Goal: Information Seeking & Learning: Learn about a topic

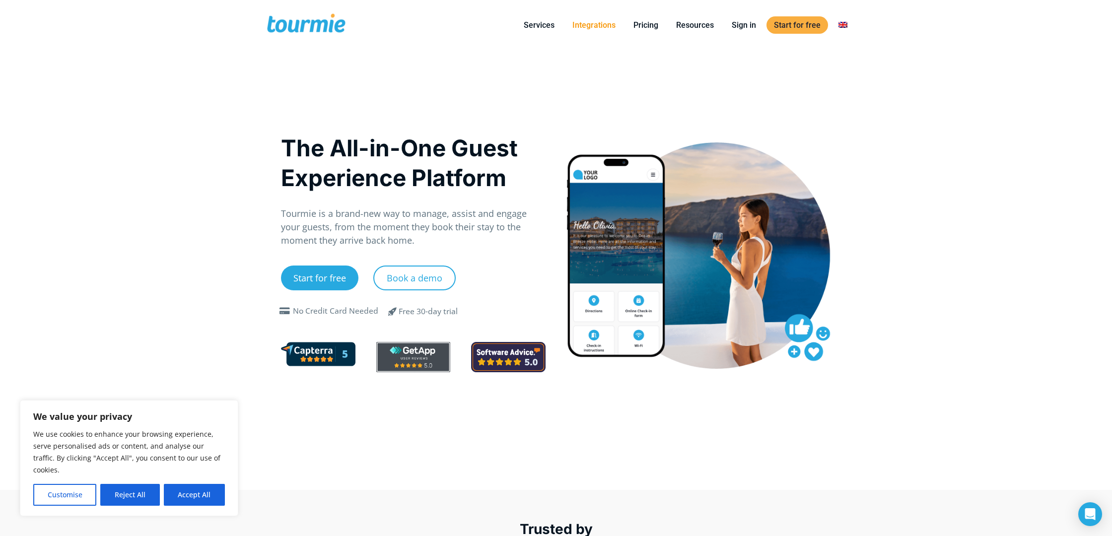
click at [590, 27] on link "Integrations" at bounding box center [594, 25] width 58 height 12
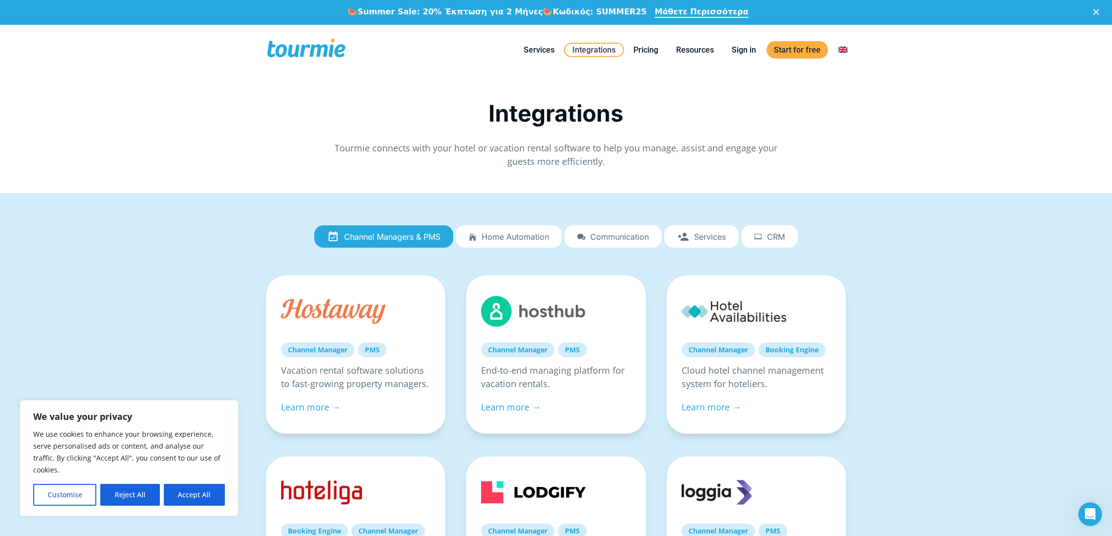
click at [515, 224] on ul "Channel Managers & PMS Home automation Communication Services CRM" at bounding box center [556, 236] width 584 height 25
click at [183, 503] on button "Accept All" at bounding box center [194, 495] width 61 height 22
checkbox input "true"
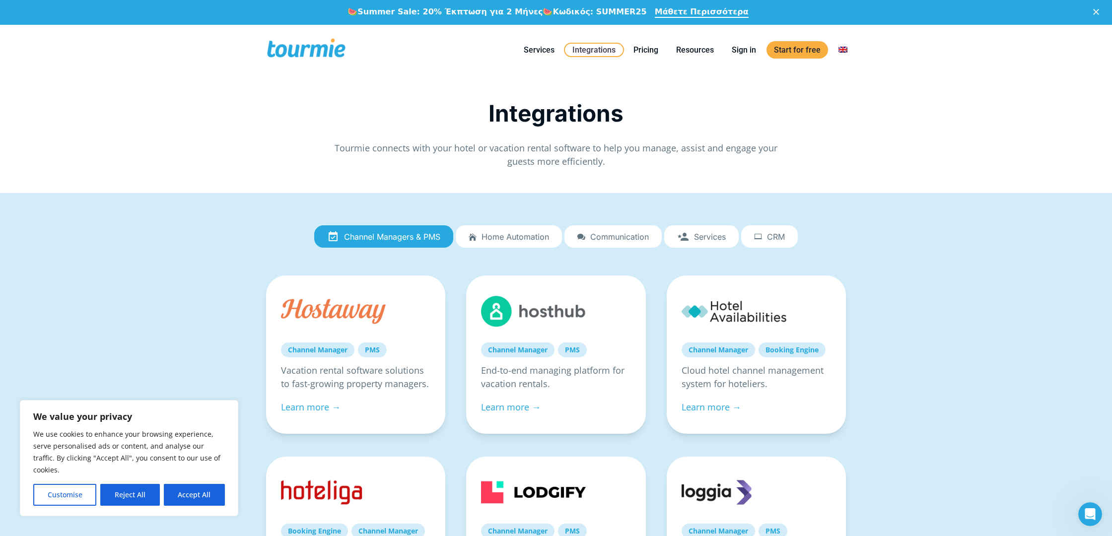
checkbox input "true"
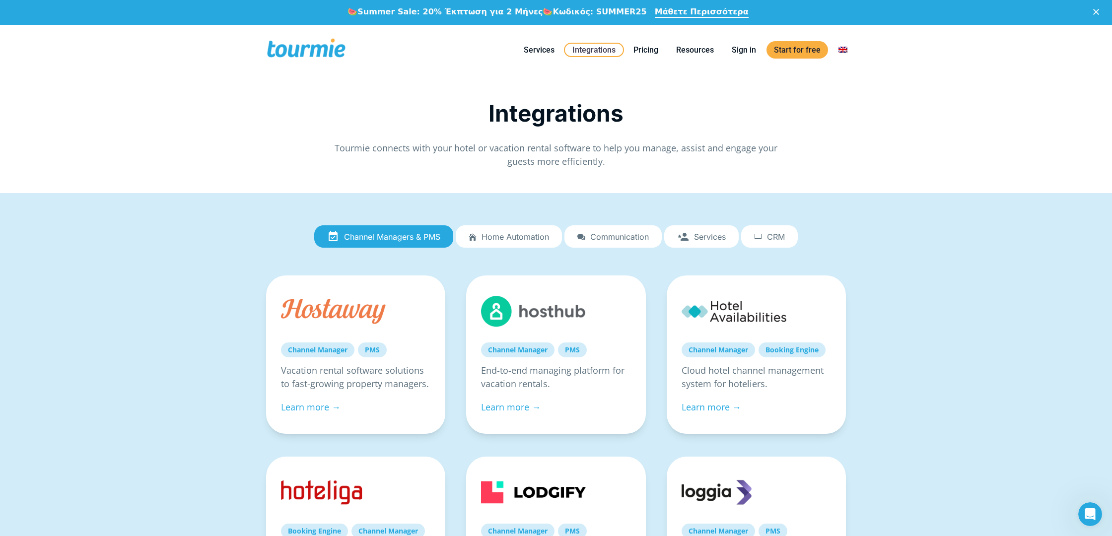
click at [516, 246] on link "Home automation" at bounding box center [509, 236] width 106 height 23
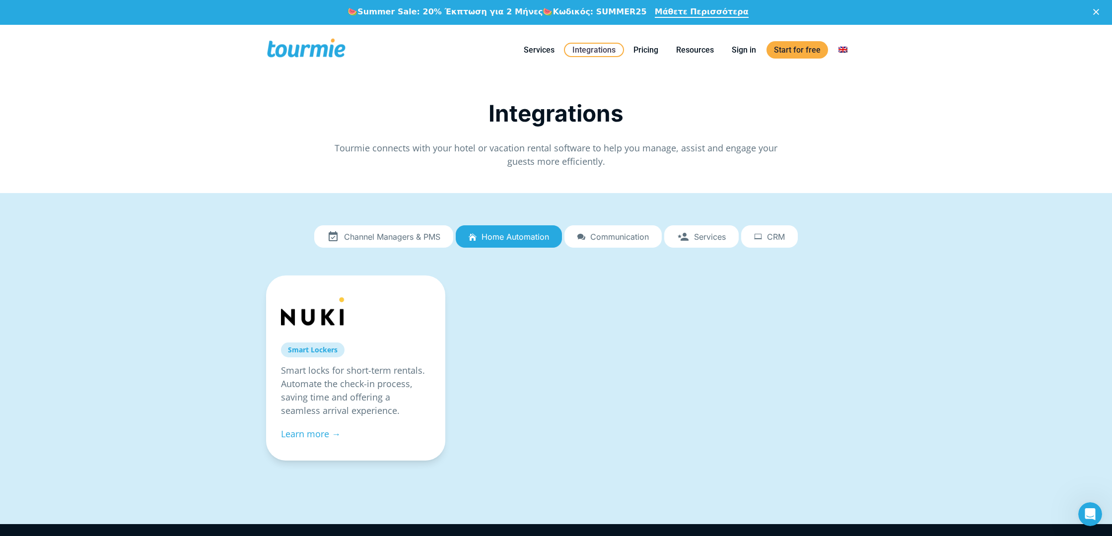
click at [408, 230] on link "Channel Managers & PMS" at bounding box center [383, 236] width 139 height 23
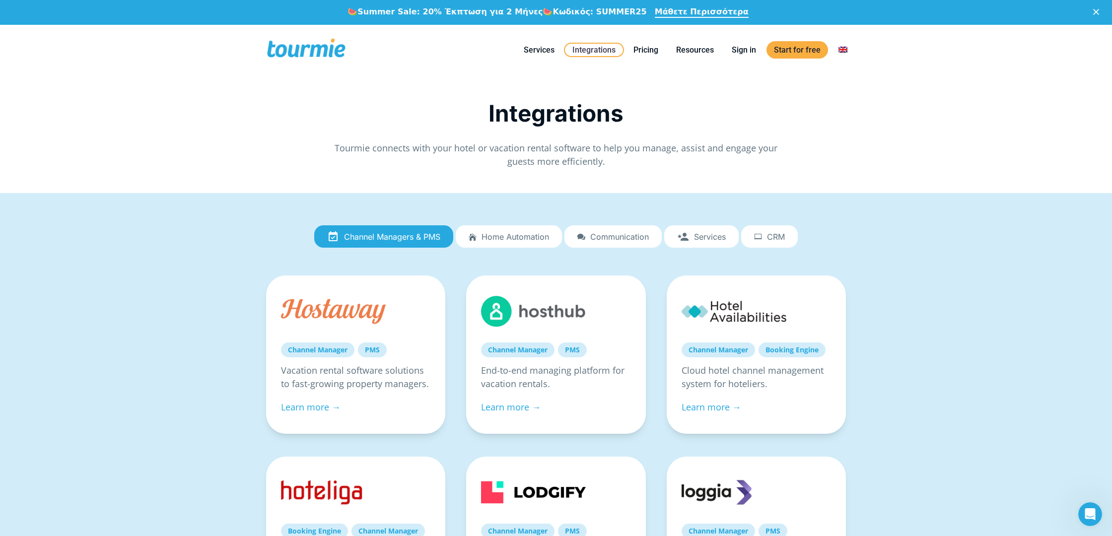
click at [715, 239] on span "Services" at bounding box center [710, 236] width 32 height 9
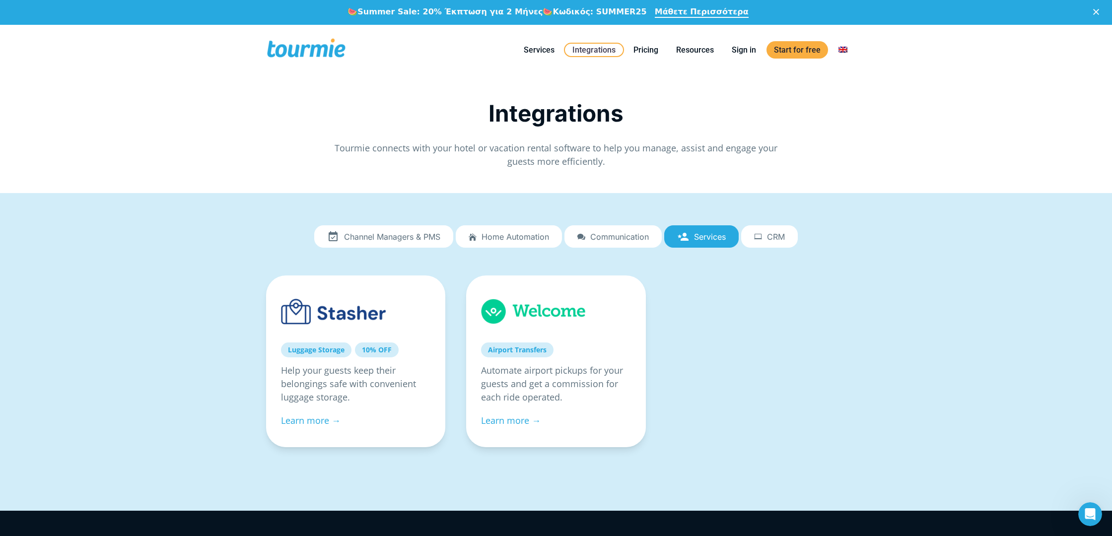
click at [598, 236] on span "Communication" at bounding box center [620, 236] width 59 height 9
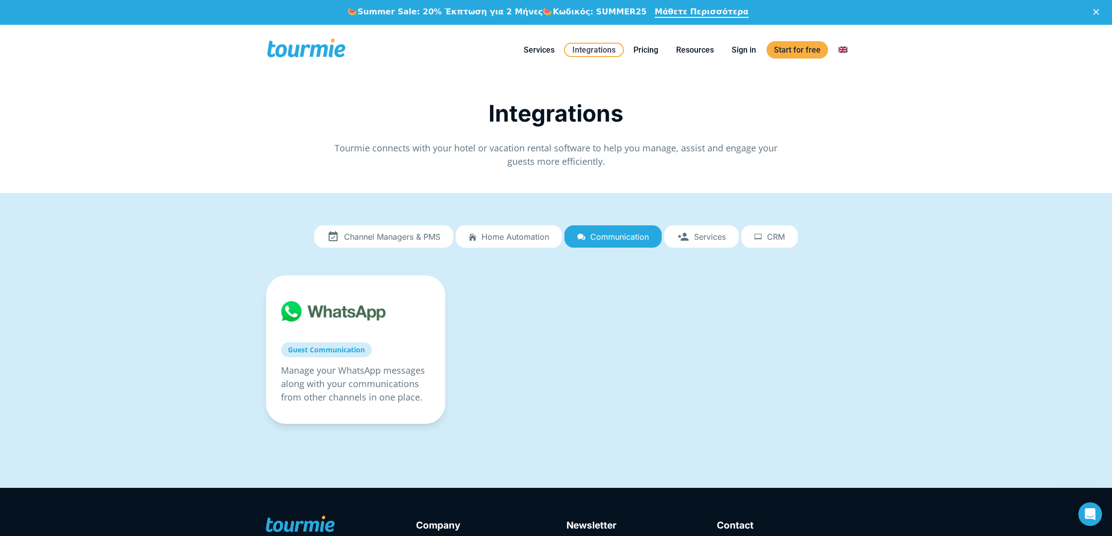
click at [761, 237] on icon at bounding box center [758, 237] width 8 height 0
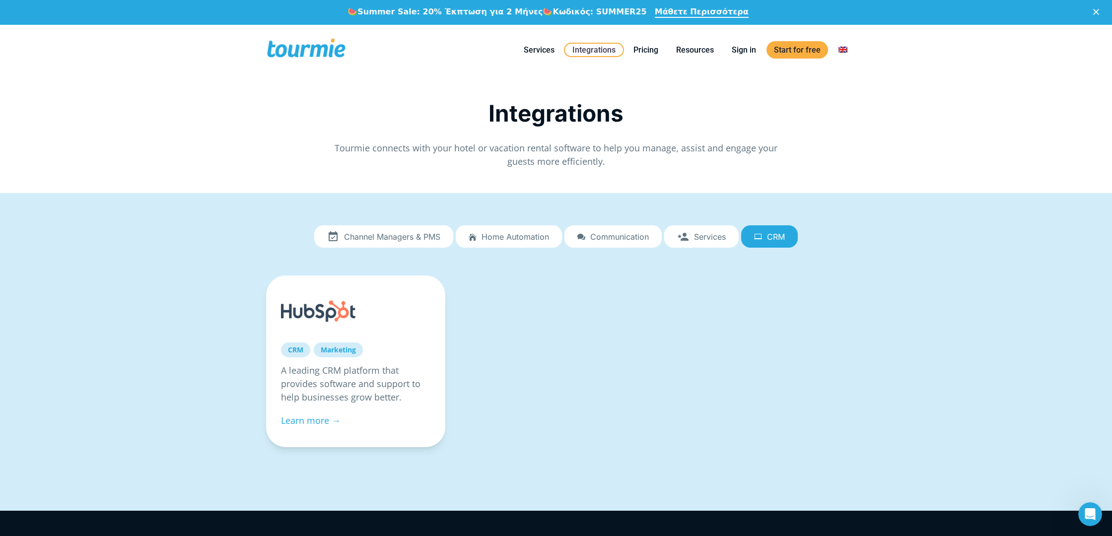
click at [368, 237] on span "Channel Managers & PMS" at bounding box center [392, 236] width 96 height 9
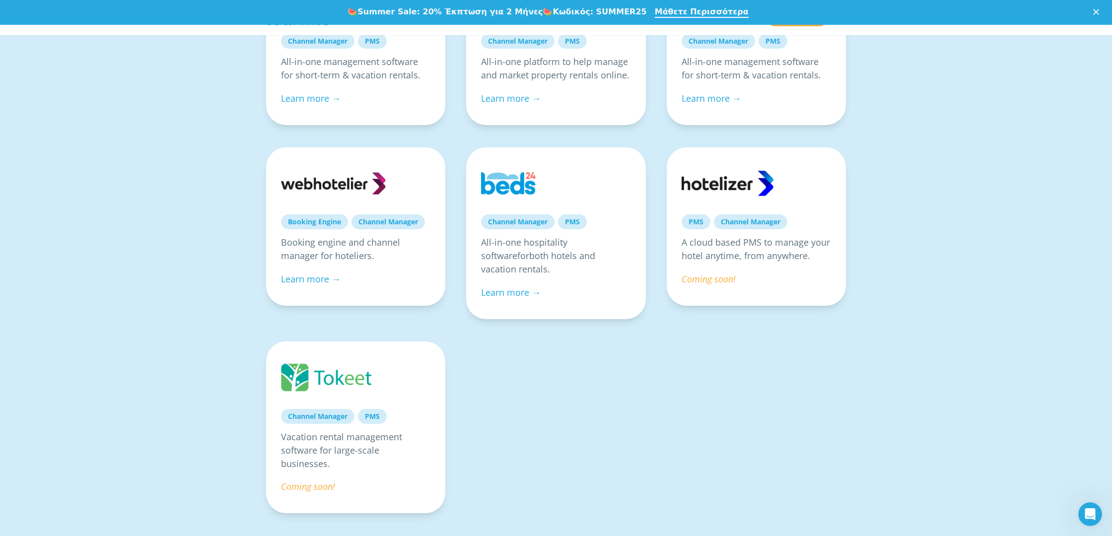
scroll to position [680, 0]
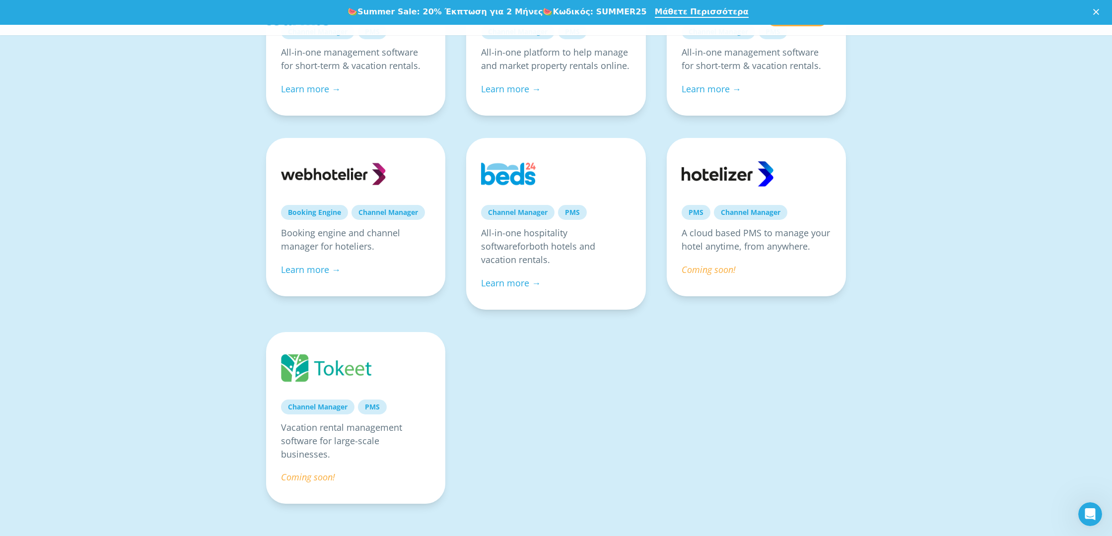
click at [61, 3] on div "🍉 Summer Sale: 20% Έκπτωση για 2 Μήνες 🍉 Κωδικός: SUMMER25 Μάθετε Περισσότερα" at bounding box center [556, 12] width 1112 height 25
